Goal: Transaction & Acquisition: Download file/media

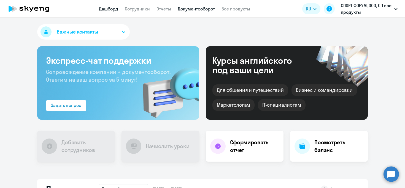
click at [200, 11] on link "Документооборот" at bounding box center [196, 9] width 37 height 6
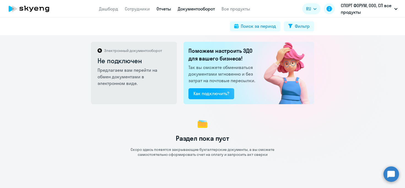
click at [169, 8] on link "Отчеты" at bounding box center [163, 9] width 15 height 6
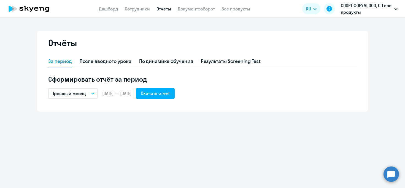
click at [92, 90] on button "Прошлый месяц" at bounding box center [73, 93] width 50 height 10
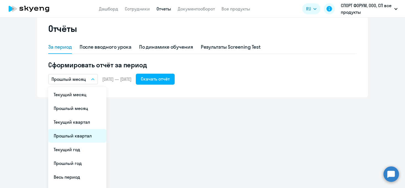
scroll to position [25, 0]
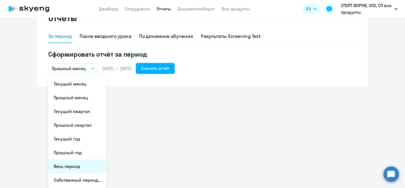
click at [76, 168] on li "Весь период" at bounding box center [77, 167] width 58 height 14
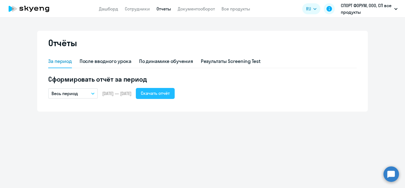
click at [170, 97] on button "Скачать отчёт" at bounding box center [155, 93] width 39 height 11
